Goal: Task Accomplishment & Management: Use online tool/utility

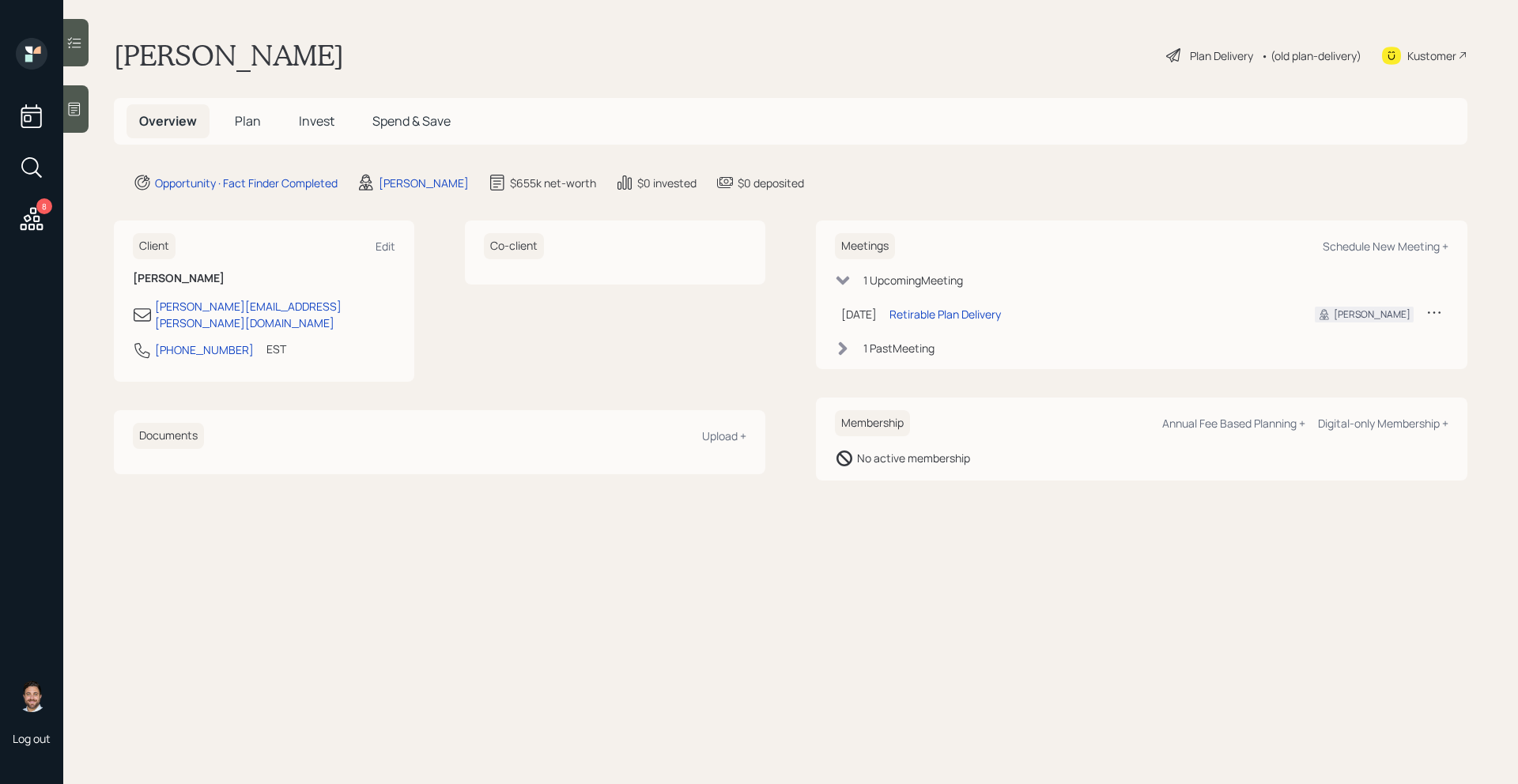
click at [251, 120] on span "Plan" at bounding box center [248, 121] width 26 height 17
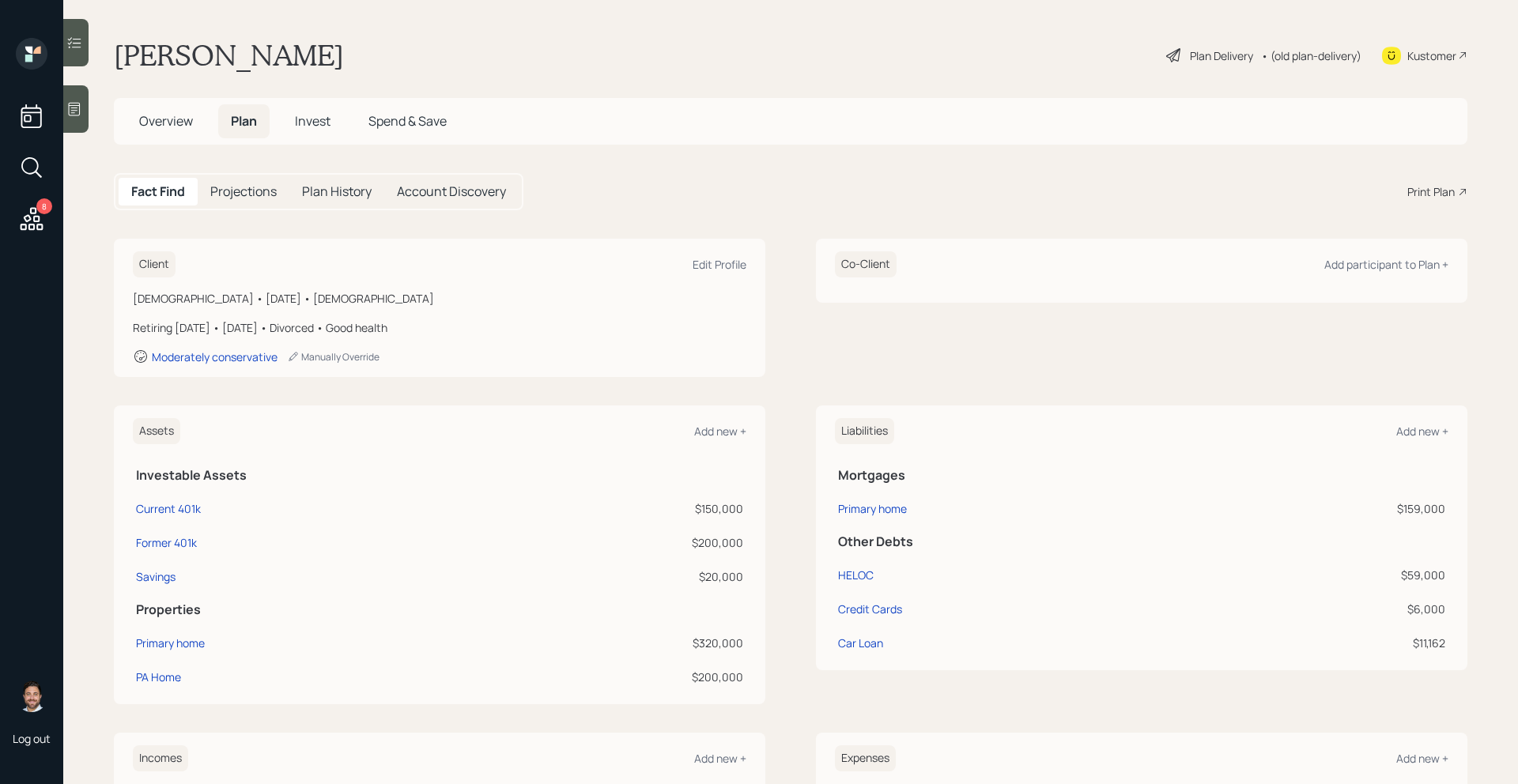
click at [1423, 197] on div "Print Plan" at bounding box center [1431, 191] width 48 height 16
click at [37, 211] on div "8" at bounding box center [45, 207] width 16 height 16
